Goal: Information Seeking & Learning: Learn about a topic

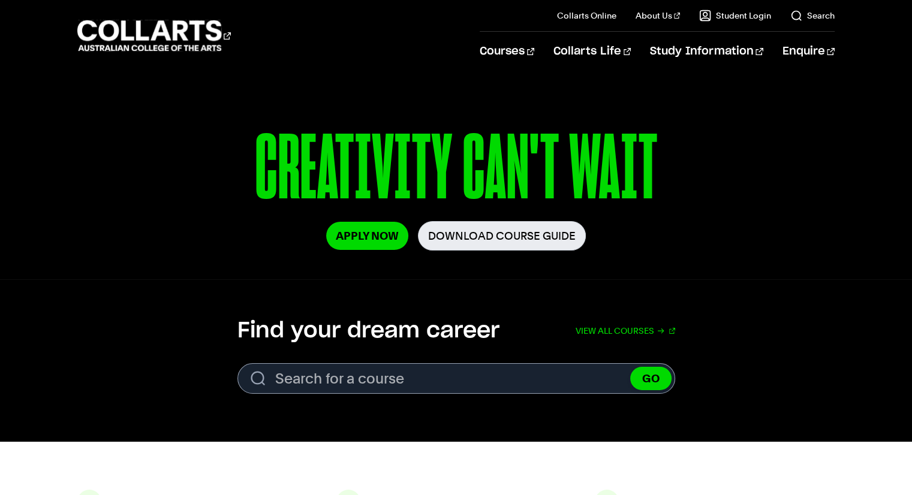
scroll to position [180, 0]
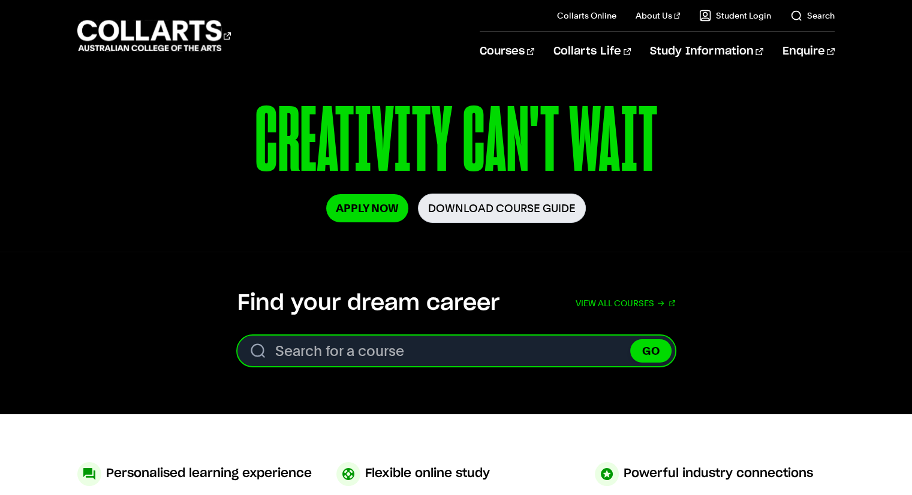
click at [360, 355] on input "Search for a course" at bounding box center [457, 351] width 438 height 31
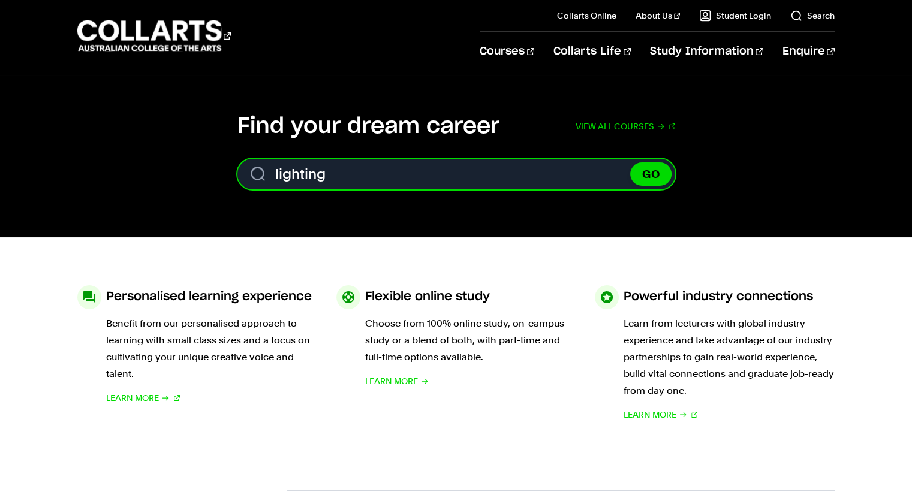
scroll to position [360, 0]
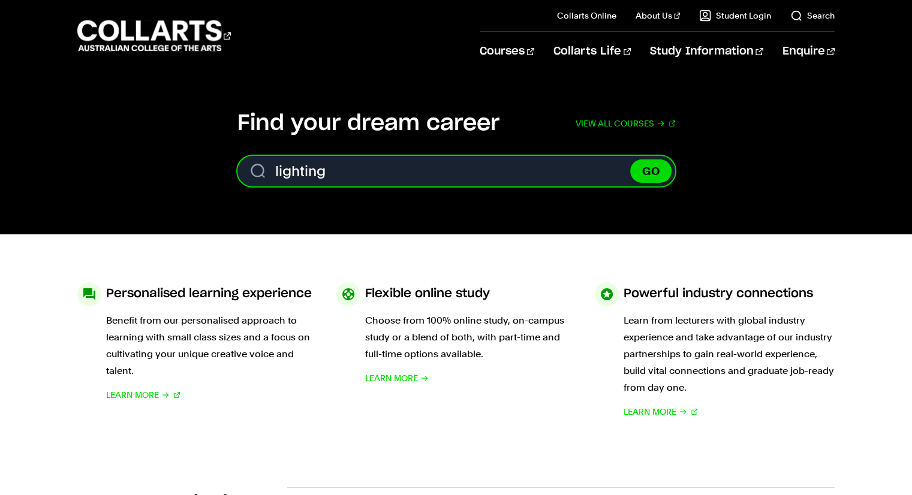
type input "lighting"
click at [630, 160] on button "GO" at bounding box center [650, 171] width 41 height 23
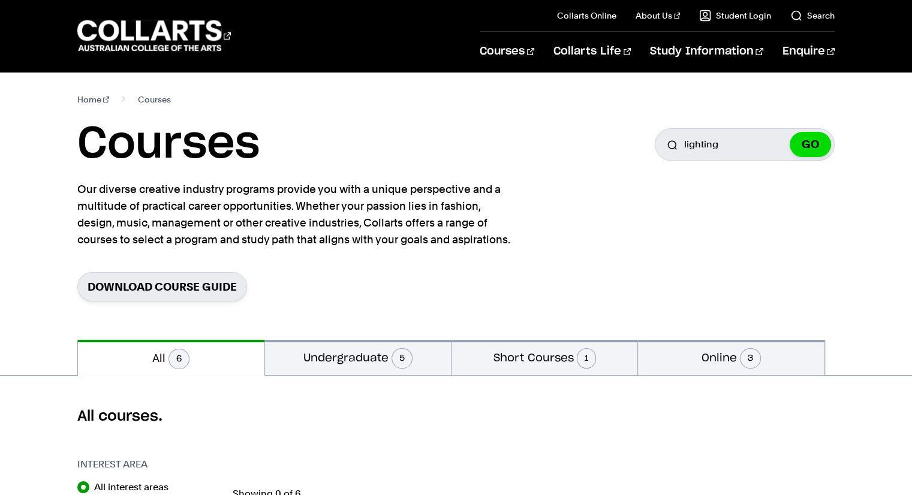
click at [31, 247] on div "Home Courses Courses Search for a course lighting GO Our diverse creative indus…" at bounding box center [456, 206] width 912 height 268
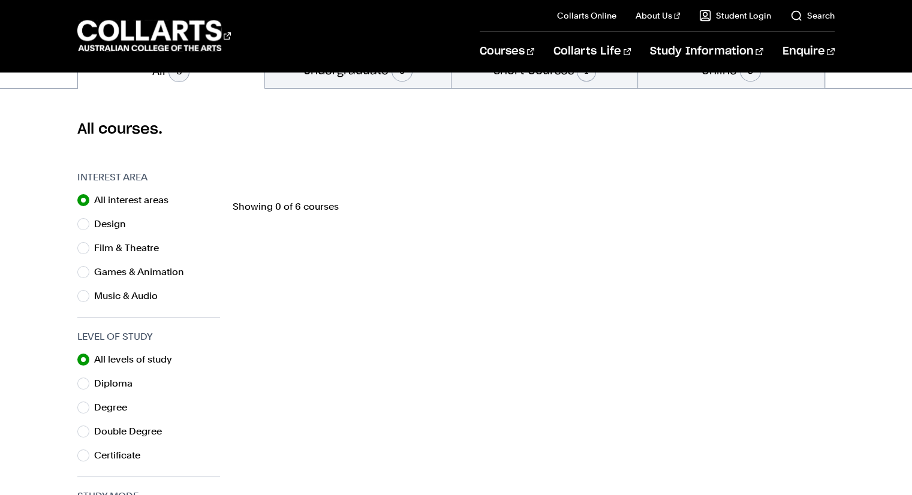
scroll to position [300, 0]
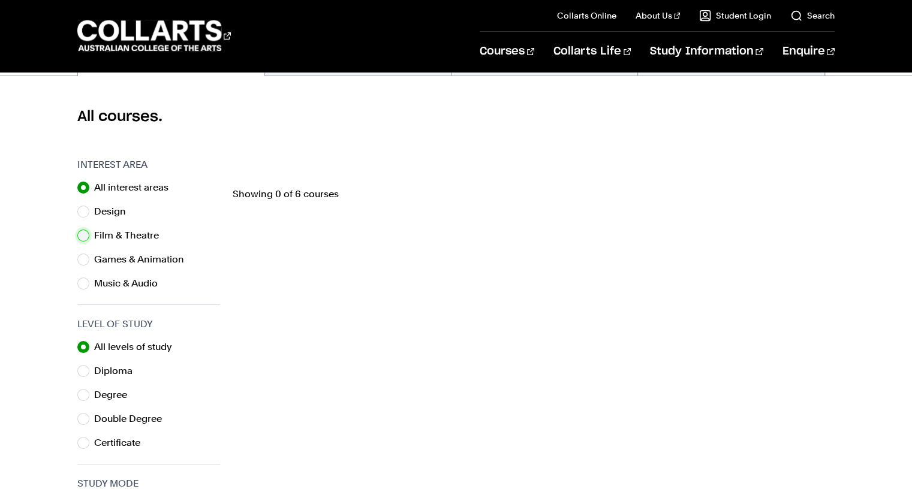
click at [84, 233] on input "Film & Theatre" at bounding box center [83, 236] width 12 height 12
radio input "true"
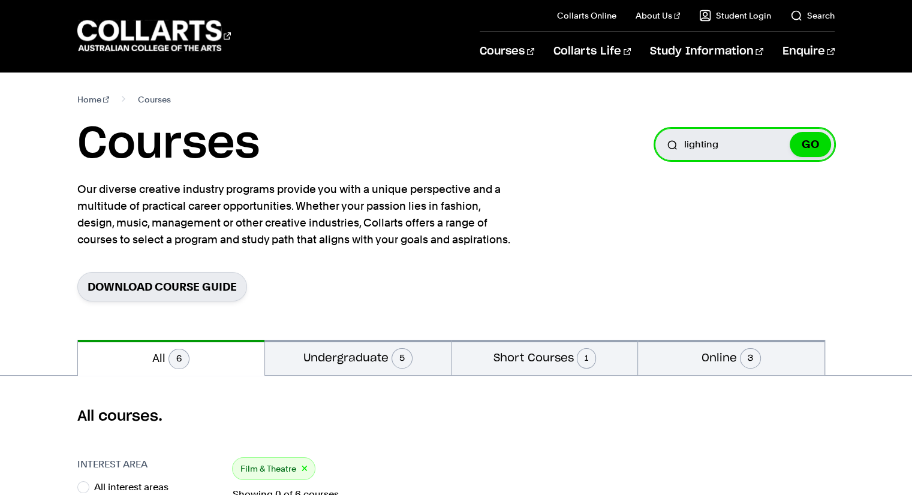
drag, startPoint x: 741, startPoint y: 148, endPoint x: 627, endPoint y: 155, distance: 113.6
click at [630, 157] on div "Courses Search for a course lighting GO" at bounding box center [455, 145] width 757 height 54
click at [790, 132] on button "GO" at bounding box center [810, 144] width 41 height 25
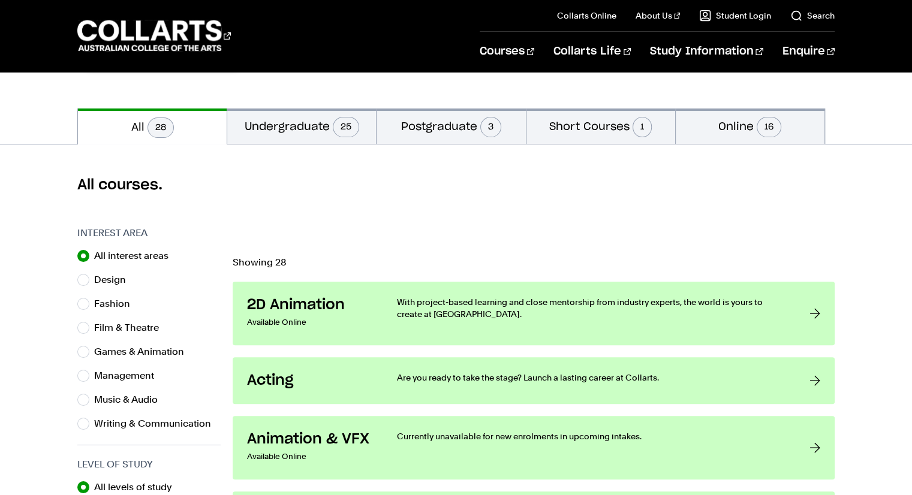
scroll to position [360, 0]
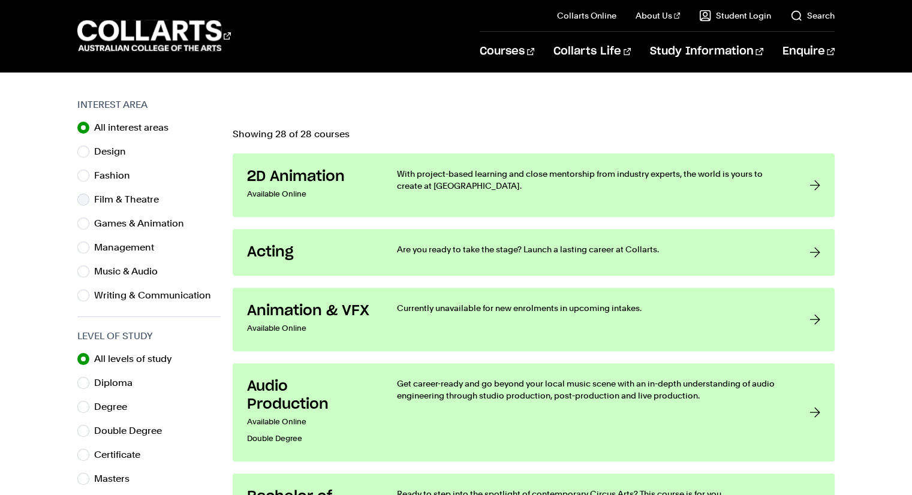
click at [137, 203] on label "Film & Theatre" at bounding box center [131, 199] width 74 height 17
click at [89, 203] on input "Film & Theatre" at bounding box center [83, 200] width 12 height 12
radio input "true"
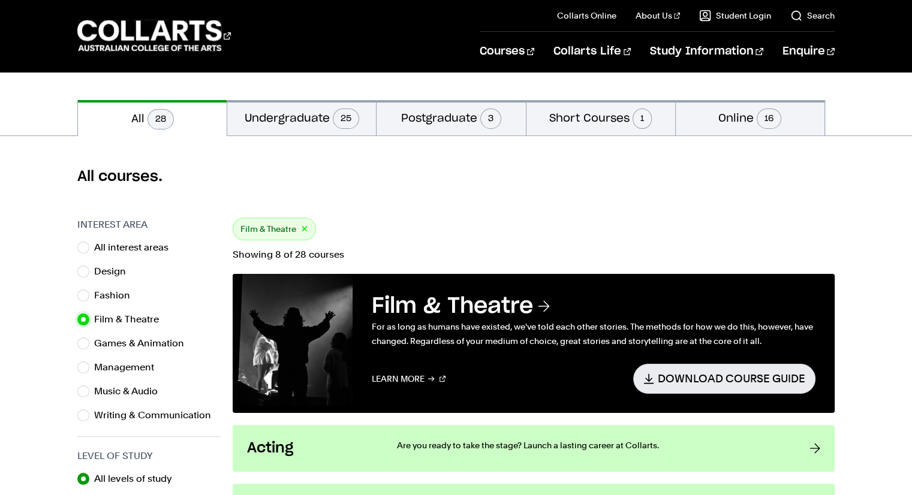
scroll to position [240, 0]
click at [304, 224] on button "×" at bounding box center [304, 230] width 7 height 14
radio input "true"
